Goal: Information Seeking & Learning: Understand process/instructions

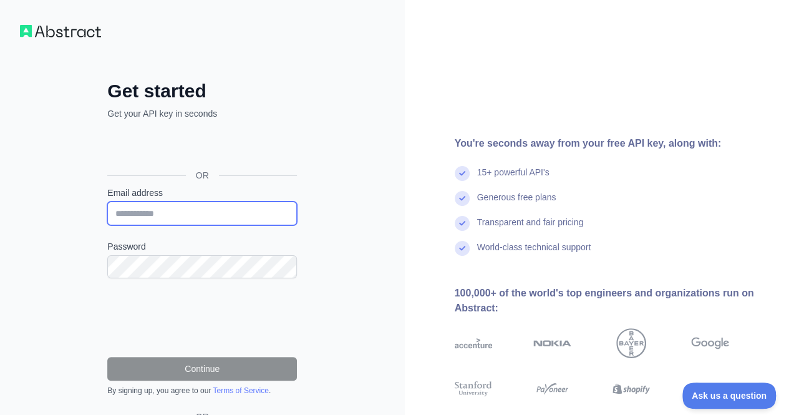
click at [201, 208] on input "Email address" at bounding box center [202, 213] width 190 height 24
type input "**********"
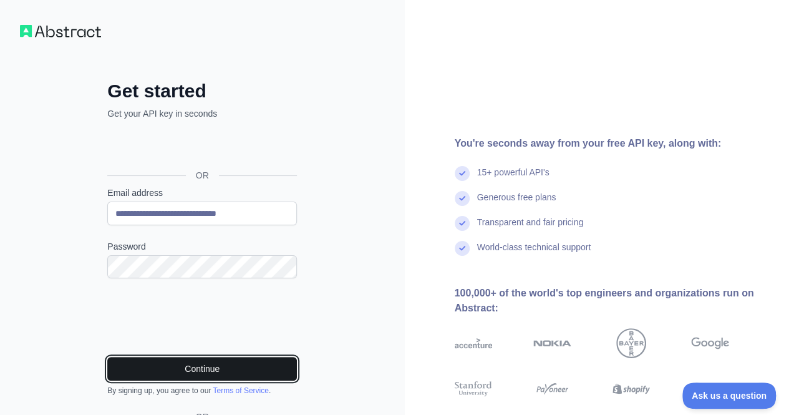
click at [182, 362] on button "Continue" at bounding box center [202, 369] width 190 height 24
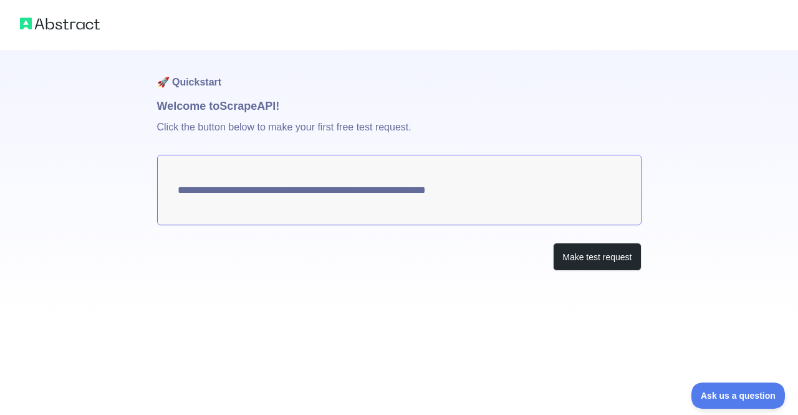
click at [400, 190] on textarea "**********" at bounding box center [399, 190] width 485 height 70
click at [589, 257] on button "Make test request" at bounding box center [597, 257] width 88 height 28
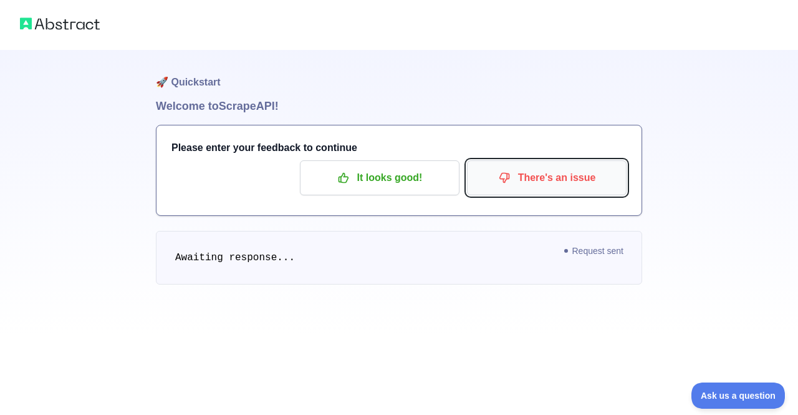
click at [525, 169] on p "There's an issue" at bounding box center [546, 177] width 141 height 21
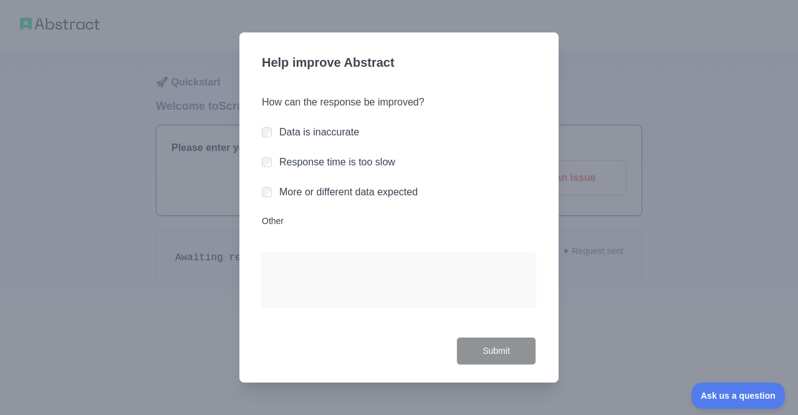
click at [334, 163] on label "Response time is too slow" at bounding box center [337, 162] width 116 height 11
click at [485, 349] on button "Submit" at bounding box center [496, 351] width 80 height 28
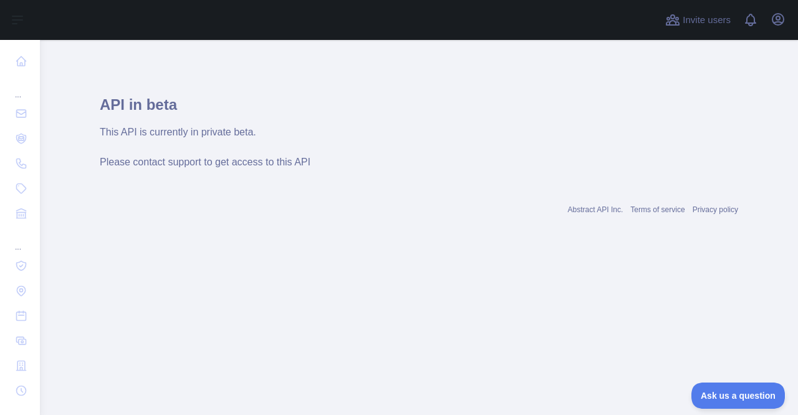
click at [186, 118] on h1 "API in beta" at bounding box center [419, 110] width 639 height 30
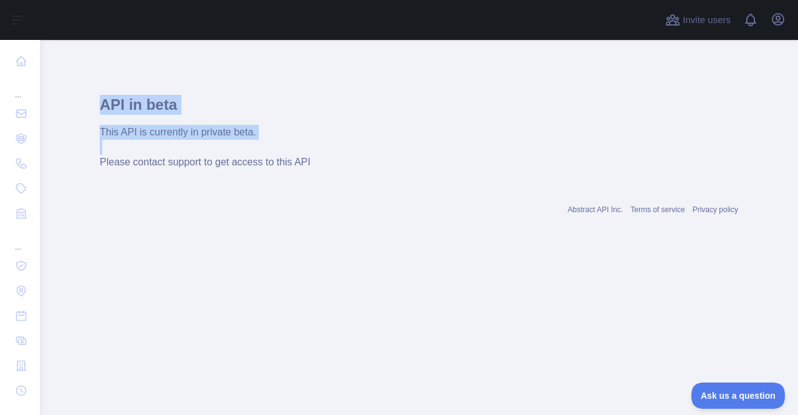
drag, startPoint x: 186, startPoint y: 118, endPoint x: 196, endPoint y: 151, distance: 33.9
click at [196, 151] on div "API in beta This API is currently in private beta. Please contact support to ge…" at bounding box center [419, 132] width 639 height 75
click at [196, 151] on div "This API is currently in private beta. Please contact support to get access to …" at bounding box center [419, 147] width 639 height 45
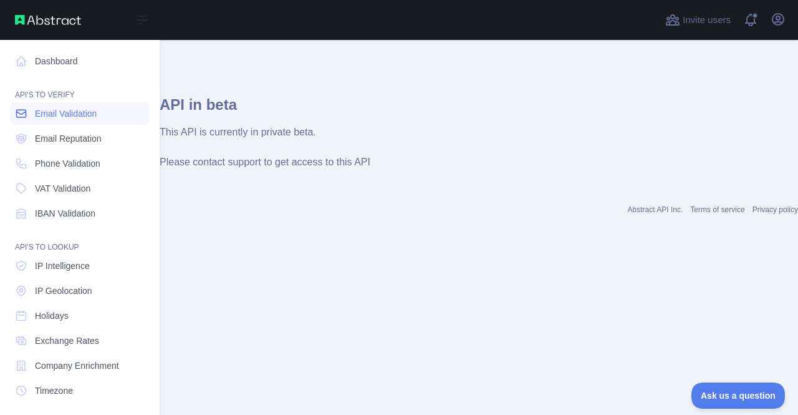
scroll to position [133, 0]
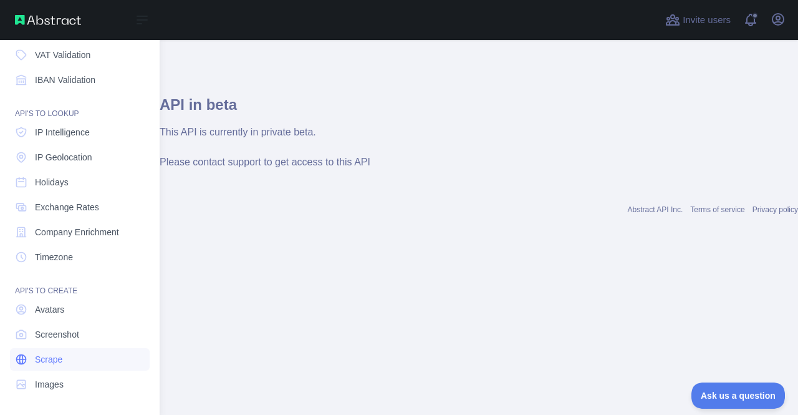
click at [79, 357] on link "Scrape" at bounding box center [80, 359] width 140 height 22
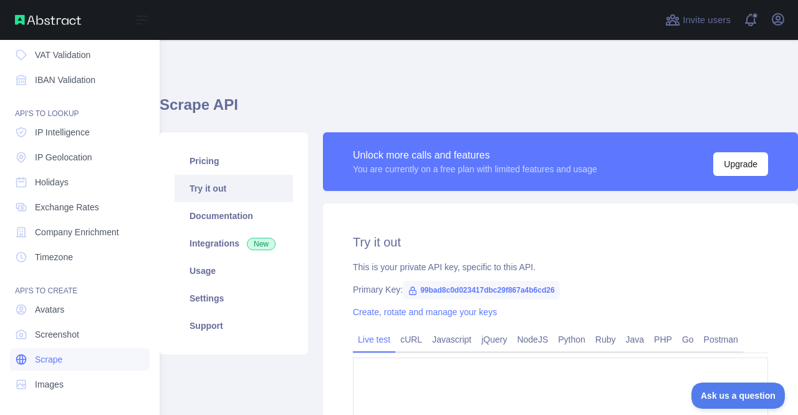
type textarea "**********"
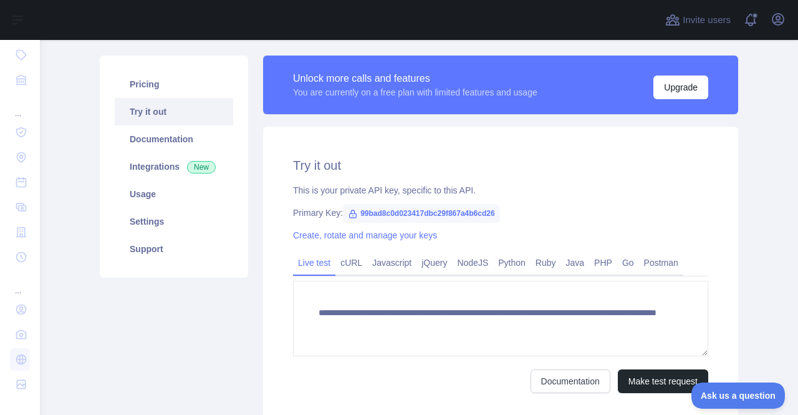
scroll to position [77, 0]
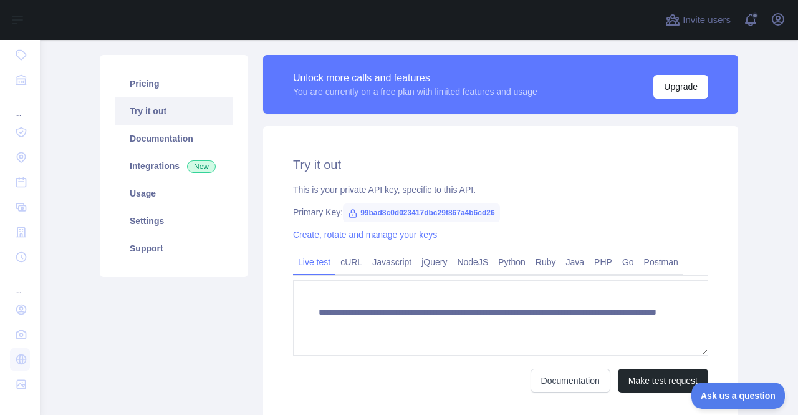
click at [404, 205] on span "99bad8c0d023417dbc29f867a4b6cd26" at bounding box center [421, 212] width 157 height 19
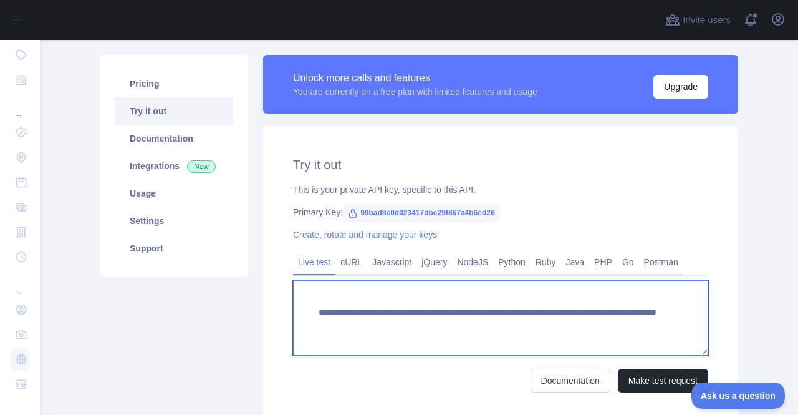
click at [432, 319] on textarea "**********" at bounding box center [500, 317] width 415 height 75
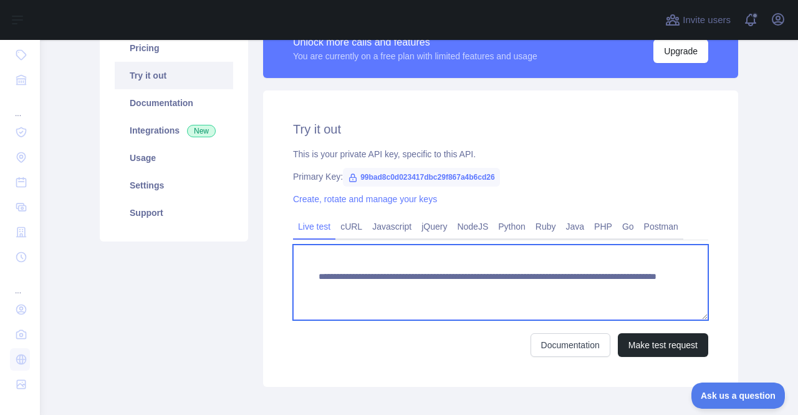
scroll to position [116, 0]
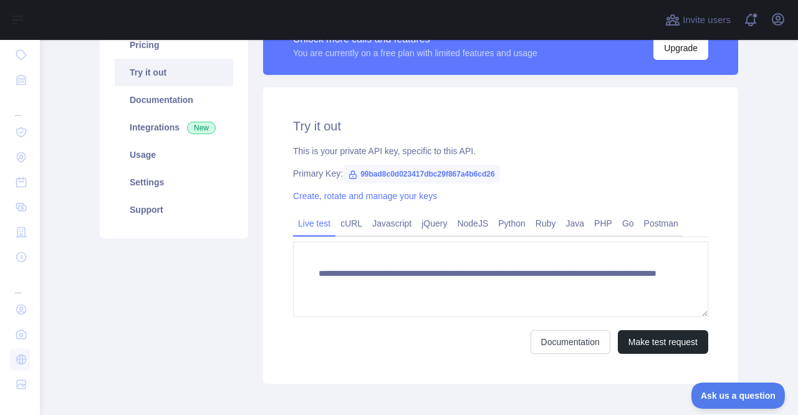
drag, startPoint x: 390, startPoint y: 220, endPoint x: 316, endPoint y: 221, distance: 74.2
click at [390, 220] on link "Javascript" at bounding box center [391, 223] width 49 height 20
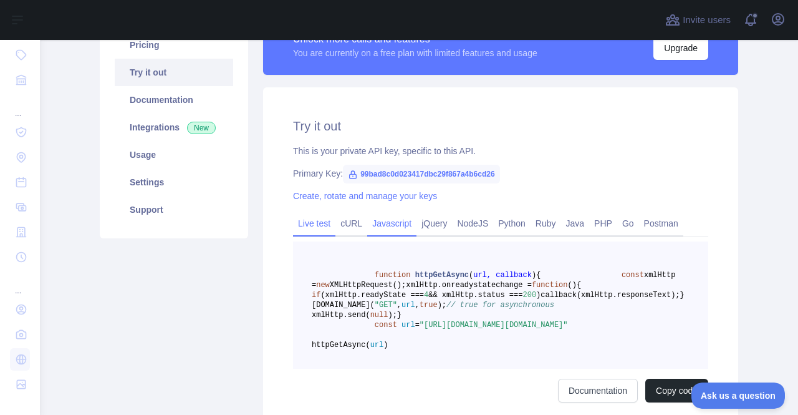
click at [316, 221] on link "Live test" at bounding box center [314, 223] width 42 height 20
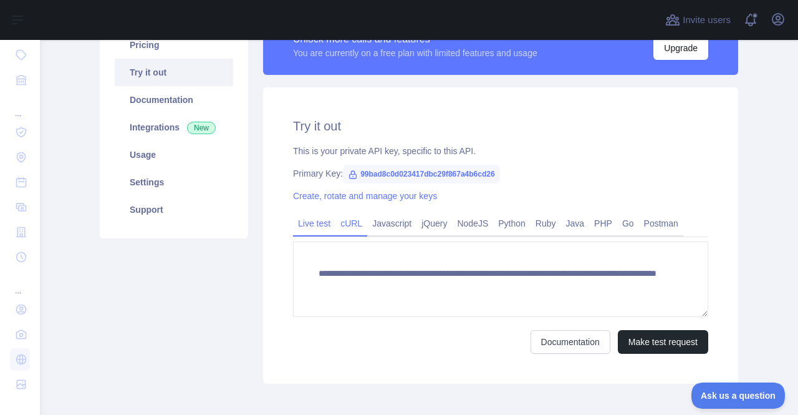
click at [350, 225] on link "cURL" at bounding box center [352, 223] width 32 height 20
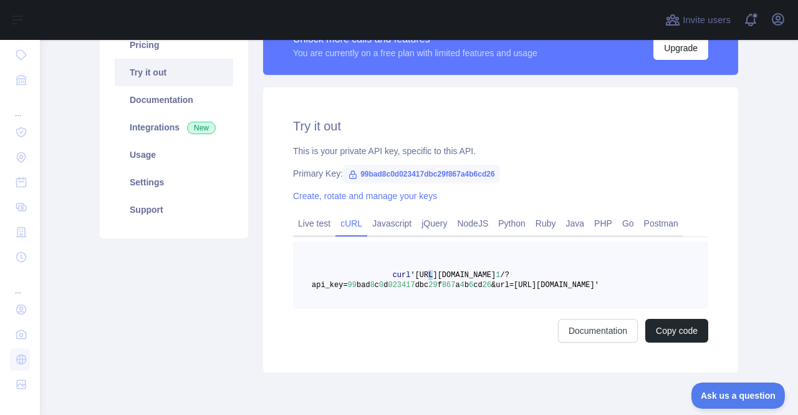
click at [421, 275] on span "'[URL][DOMAIN_NAME]" at bounding box center [452, 275] width 85 height 9
click at [384, 224] on link "Javascript" at bounding box center [391, 223] width 49 height 20
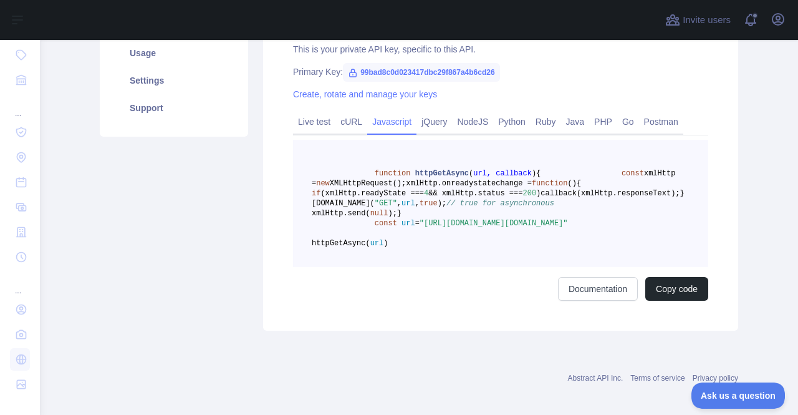
scroll to position [218, 0]
click at [375, 173] on span "function" at bounding box center [393, 172] width 36 height 9
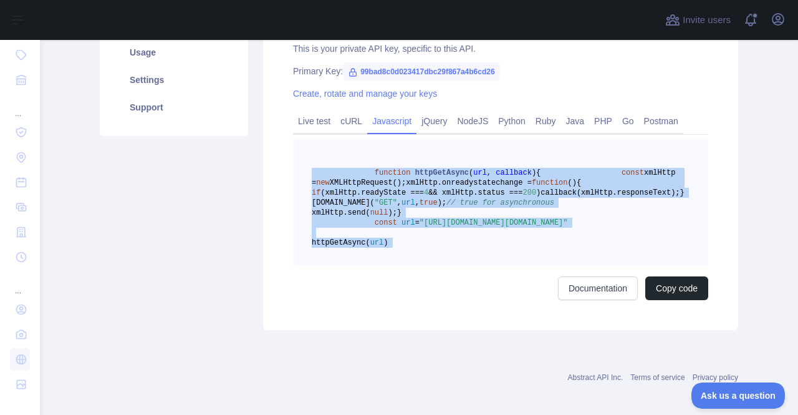
drag, startPoint x: 375, startPoint y: 173, endPoint x: 443, endPoint y: 304, distance: 147.5
click at [443, 266] on pre "function httpGetAsync ( url, callback ) { const xmlHttp = new XMLHttpRequest();…" at bounding box center [500, 202] width 415 height 127
copy code "function httpGetAsync ( url, callback ) { const xmlHttp = new XMLHttpRequest();…"
click at [513, 127] on link "Python" at bounding box center [511, 121] width 37 height 20
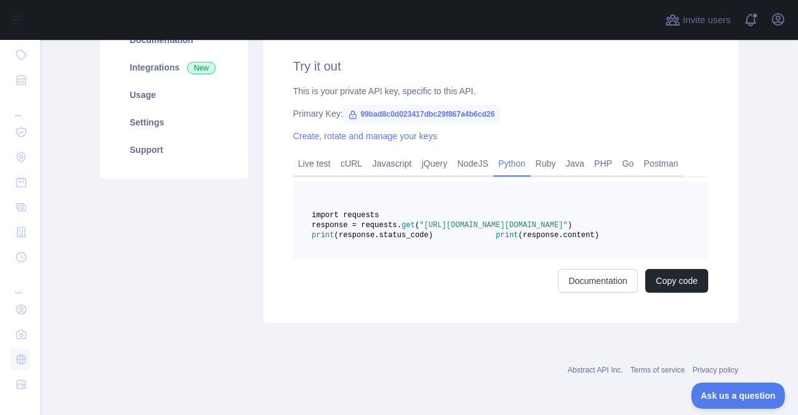
scroll to position [205, 0]
click at [379, 211] on span "import requests" at bounding box center [345, 215] width 67 height 9
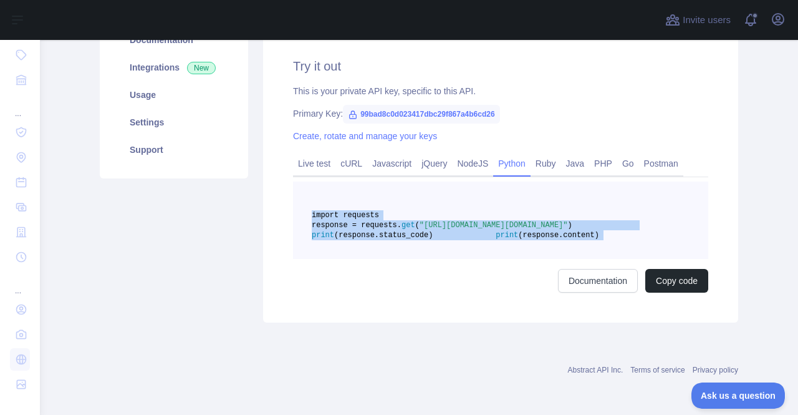
drag, startPoint x: 408, startPoint y: 182, endPoint x: 477, endPoint y: 238, distance: 88.2
click at [477, 238] on pre "import requests response = requests. get ( "[URL][DOMAIN_NAME][DOMAIN_NAME]" ) …" at bounding box center [500, 219] width 415 height 77
copy code "import requests response = requests. get ( "[URL][DOMAIN_NAME][DOMAIN_NAME]" ) …"
click at [653, 153] on link "Postman" at bounding box center [661, 163] width 44 height 20
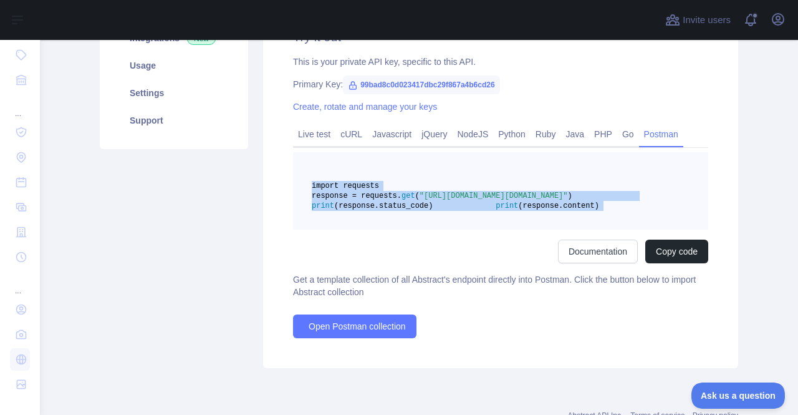
scroll to position [134, 0]
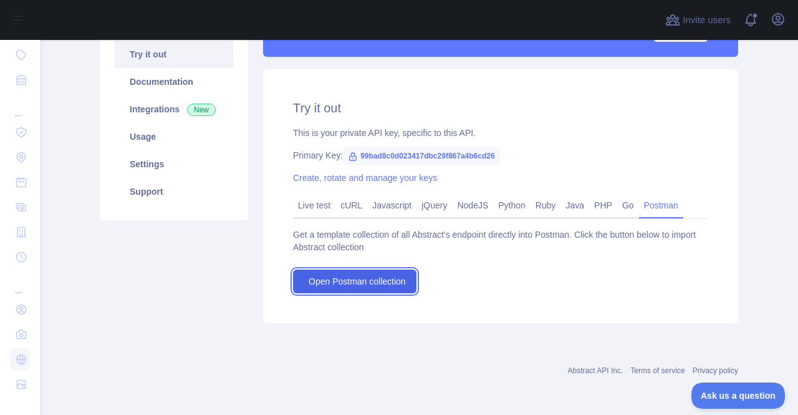
click at [366, 275] on span "Open Postman collection" at bounding box center [357, 281] width 97 height 12
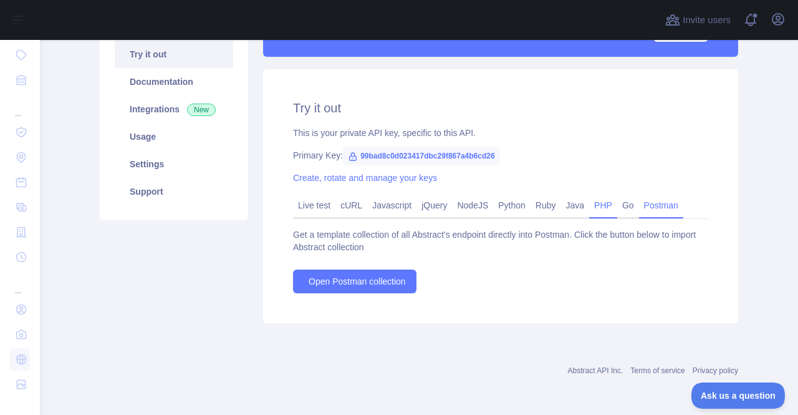
click at [599, 201] on link "PHP" at bounding box center [603, 205] width 28 height 20
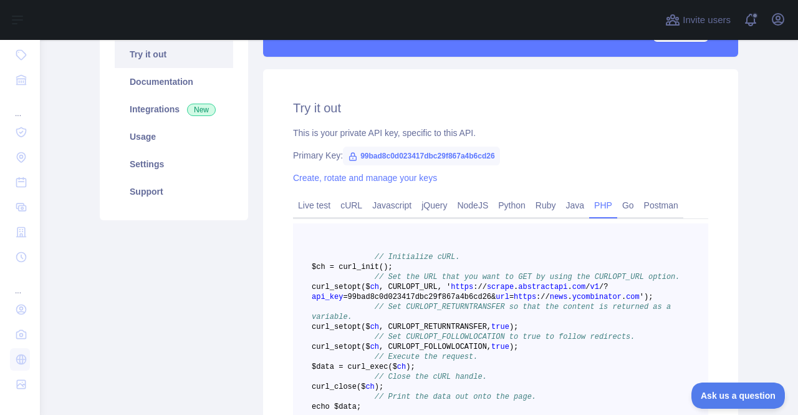
click at [389, 152] on span "99bad8c0d023417dbc29f867a4b6cd26" at bounding box center [421, 156] width 157 height 19
copy span "99bad8c0d023417dbc29f867a4b6cd26"
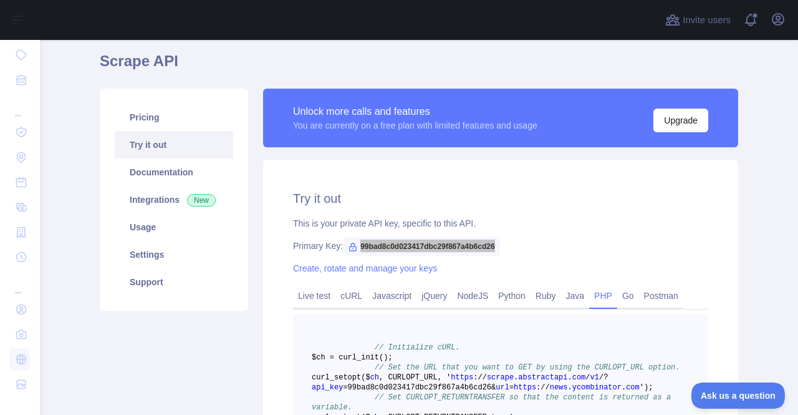
scroll to position [42, 0]
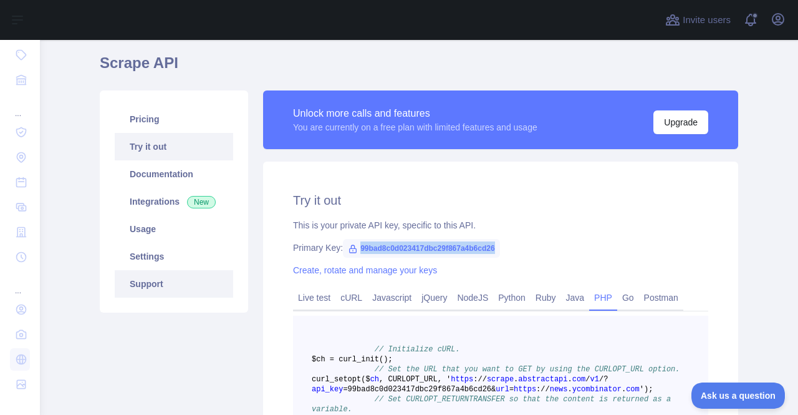
click at [156, 284] on link "Support" at bounding box center [174, 283] width 118 height 27
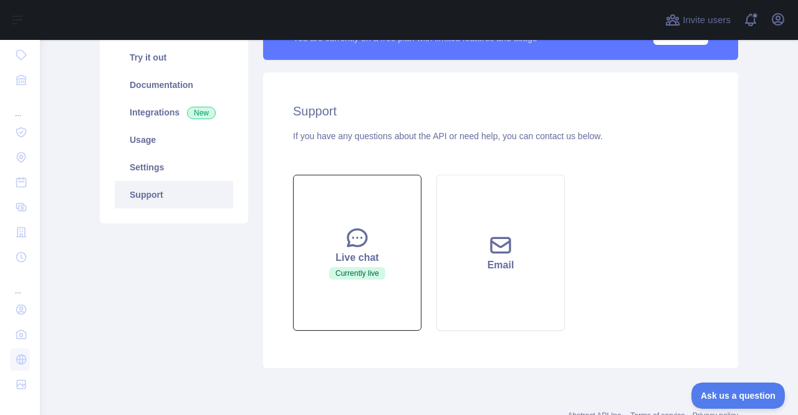
scroll to position [132, 0]
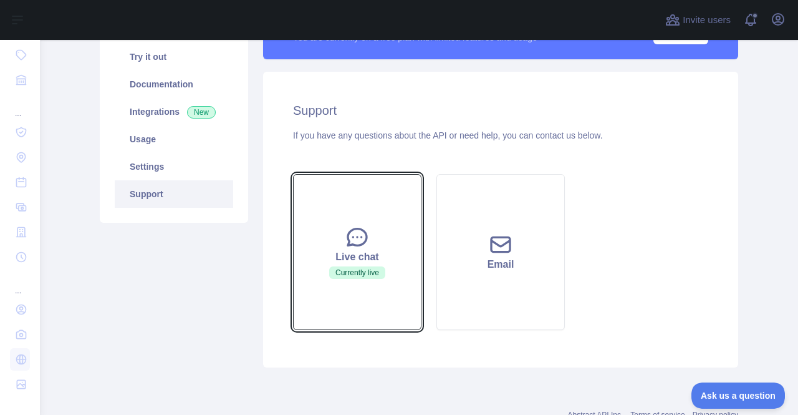
click at [363, 195] on button "Live chat Currently live" at bounding box center [357, 252] width 128 height 156
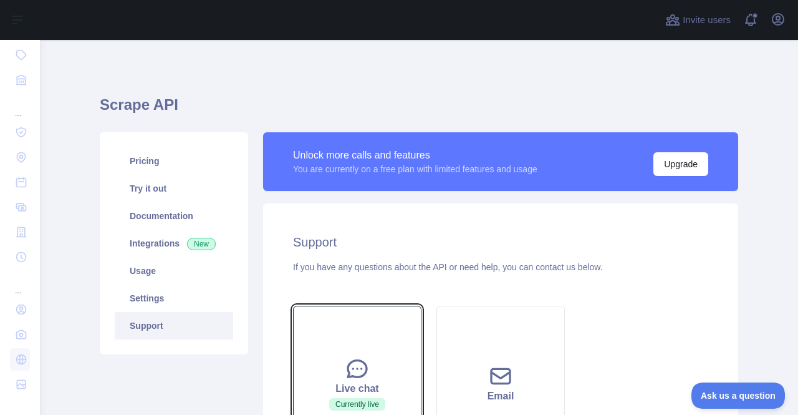
click at [347, 317] on button "Live chat Currently live" at bounding box center [357, 384] width 128 height 156
click at [349, 361] on icon at bounding box center [357, 368] width 19 height 17
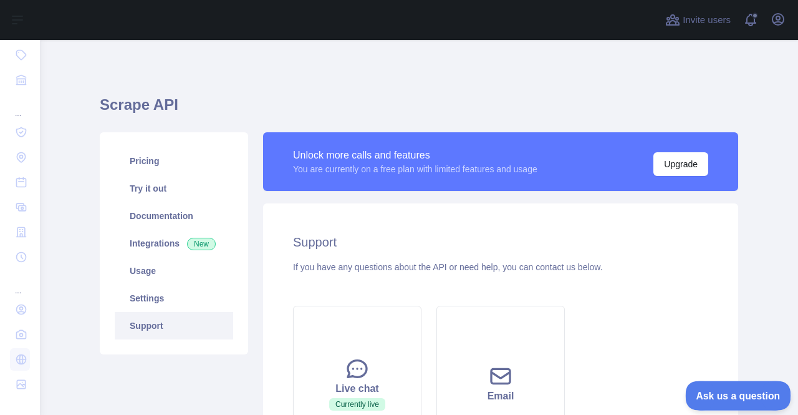
click at [709, 388] on button "Ask us a question" at bounding box center [732, 393] width 94 height 26
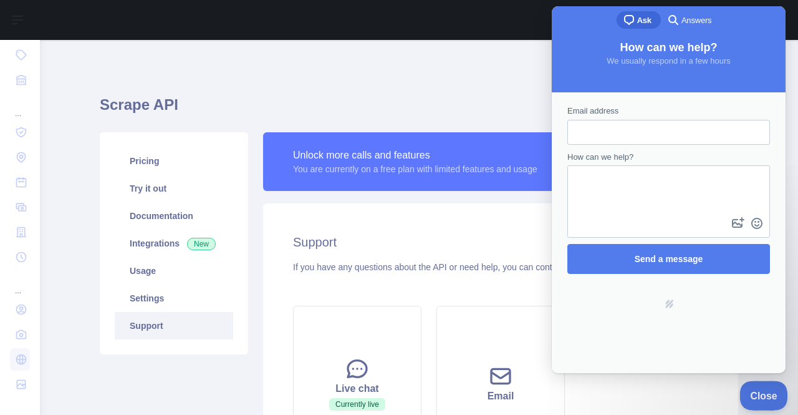
click at [759, 393] on span "Close" at bounding box center [761, 393] width 42 height 9
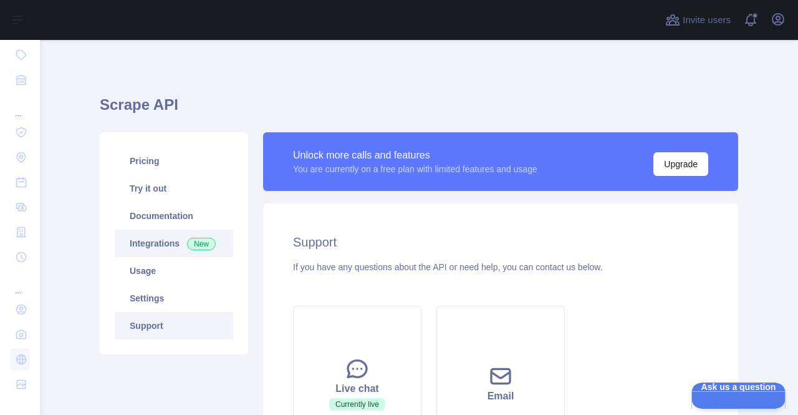
click at [207, 235] on link "Integrations New" at bounding box center [174, 242] width 118 height 27
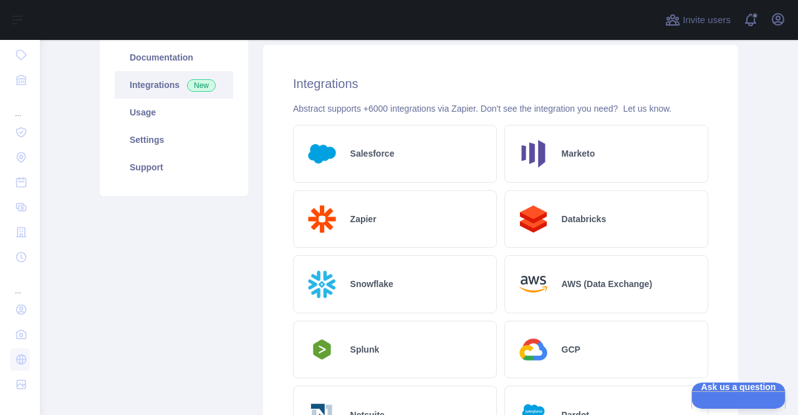
scroll to position [110, 0]
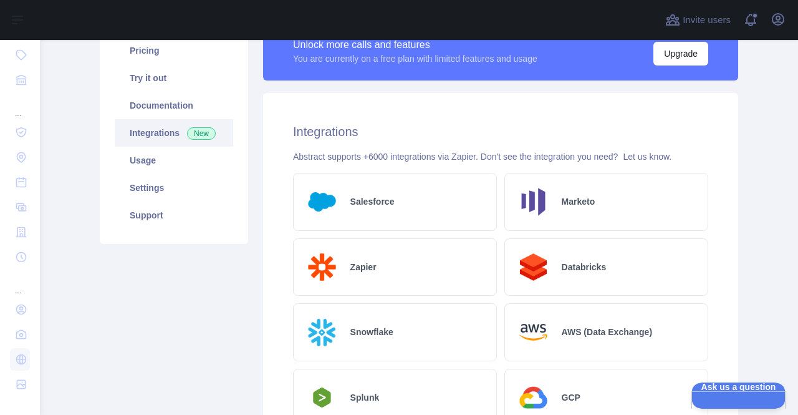
click at [369, 278] on div "Zapier" at bounding box center [395, 267] width 204 height 58
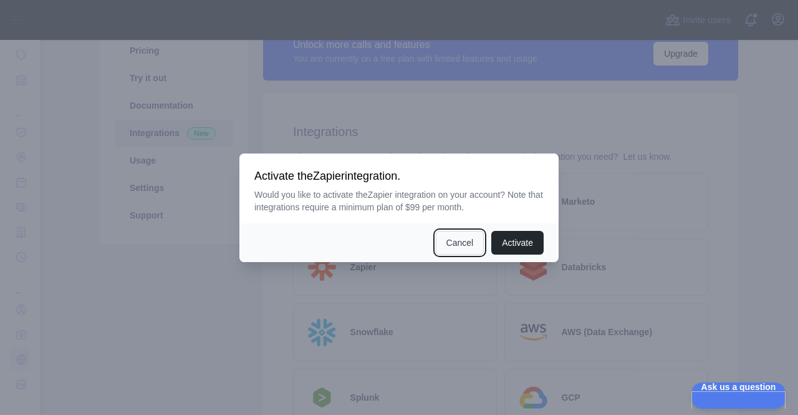
click at [461, 243] on button "Cancel" at bounding box center [460, 243] width 49 height 24
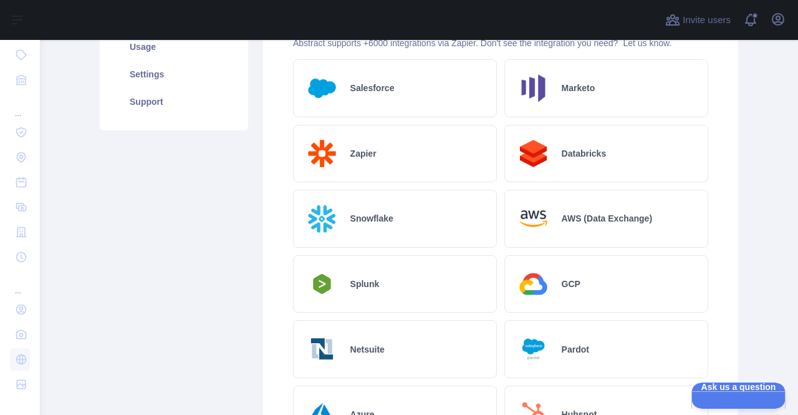
scroll to position [0, 0]
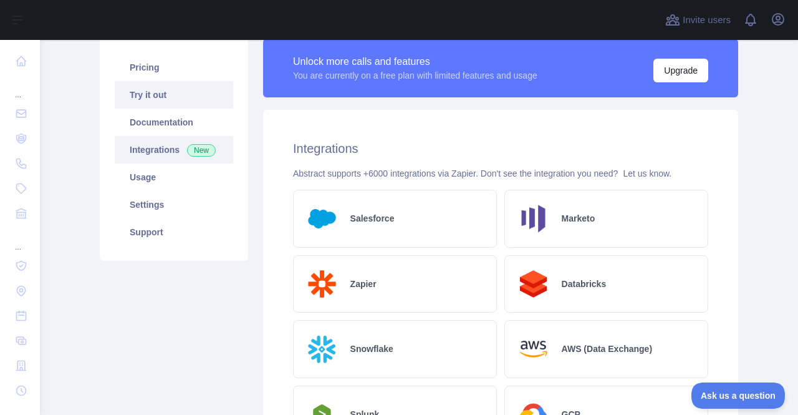
click at [167, 84] on link "Try it out" at bounding box center [174, 94] width 118 height 27
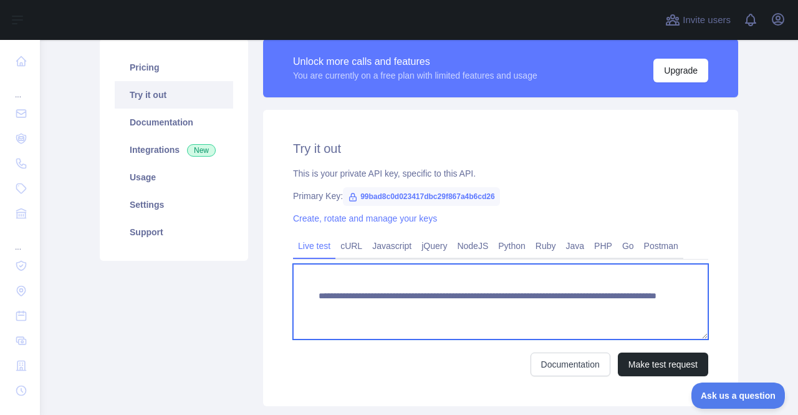
click at [419, 287] on textarea "**********" at bounding box center [500, 301] width 415 height 75
click at [450, 311] on textarea "**********" at bounding box center [500, 301] width 415 height 75
click at [582, 301] on textarea "**********" at bounding box center [500, 301] width 415 height 75
click at [639, 314] on textarea "**********" at bounding box center [500, 301] width 415 height 75
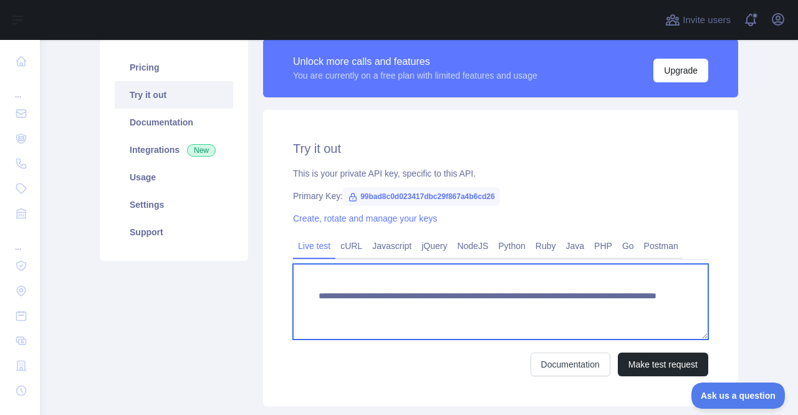
drag, startPoint x: 639, startPoint y: 314, endPoint x: 529, endPoint y: 316, distance: 110.4
click at [529, 316] on textarea "**********" at bounding box center [500, 301] width 415 height 75
paste textarea "**********"
type textarea "**********"
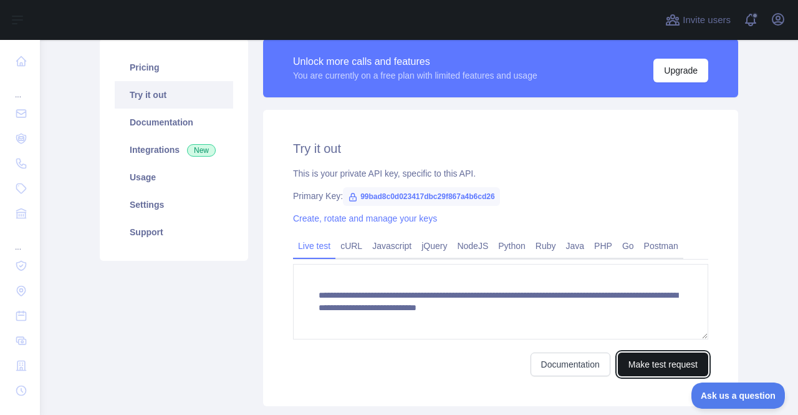
click at [629, 360] on button "Make test request" at bounding box center [663, 364] width 90 height 24
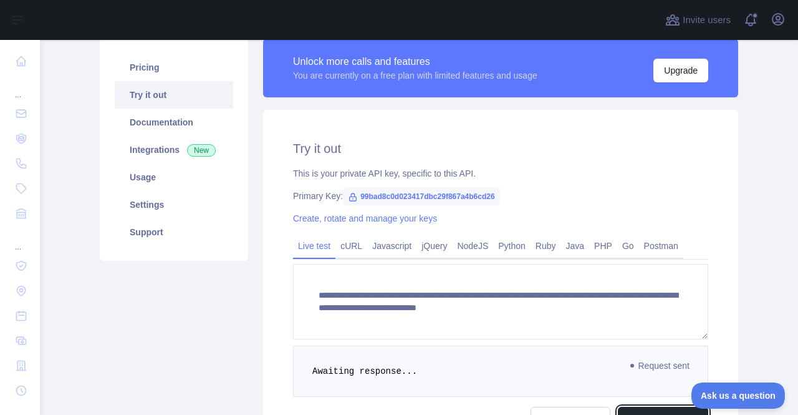
scroll to position [230, 0]
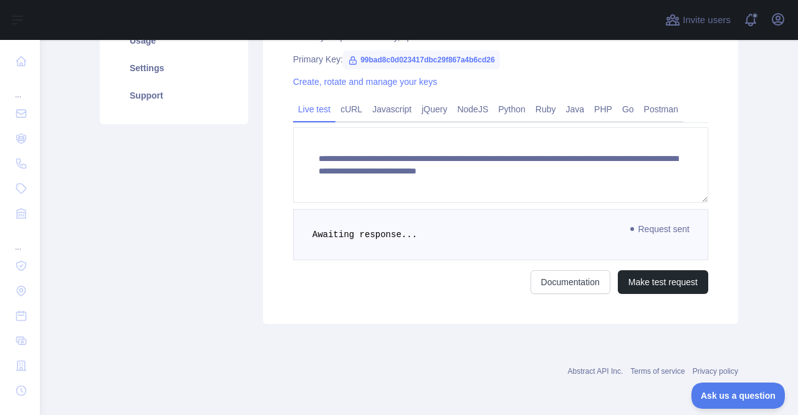
click at [462, 231] on pre "Awaiting response..." at bounding box center [500, 234] width 415 height 51
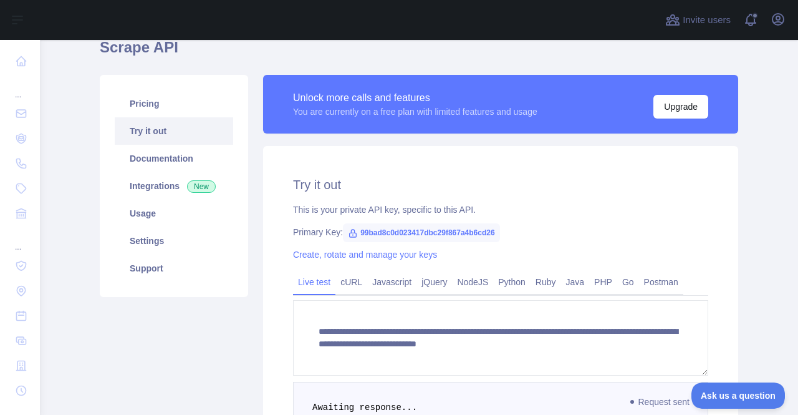
scroll to position [57, 0]
